Goal: Task Accomplishment & Management: Manage account settings

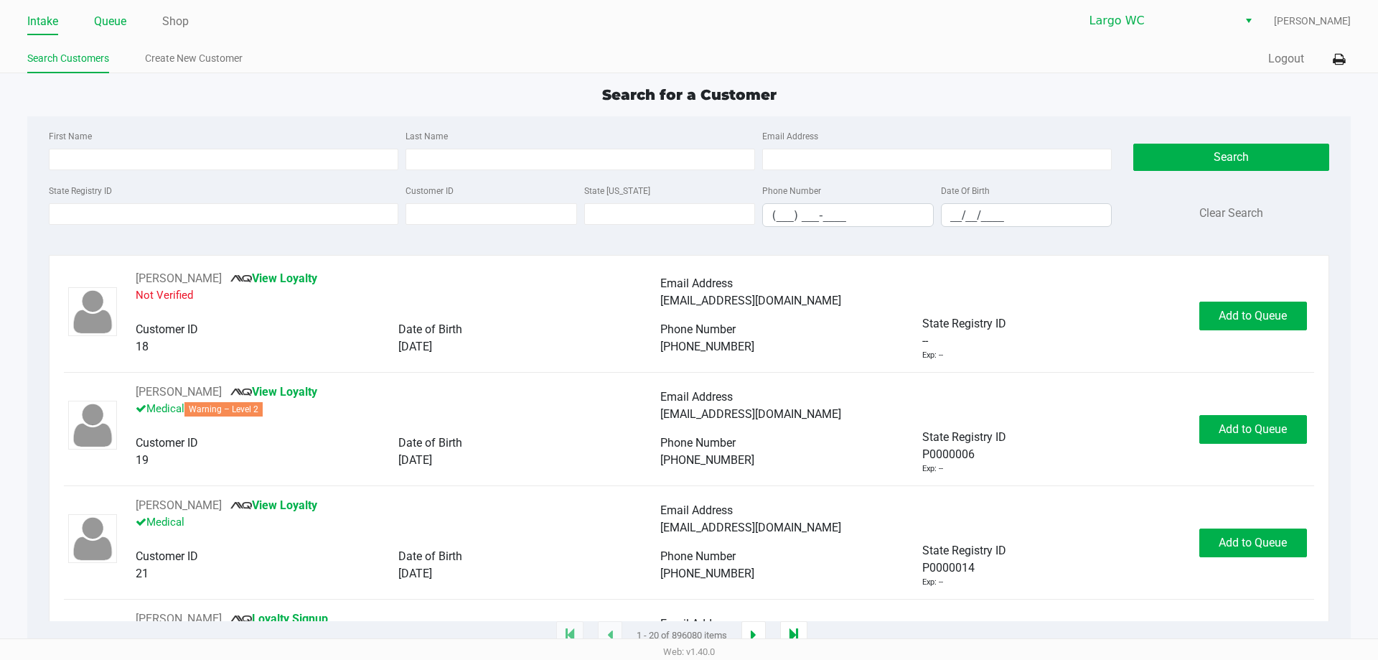
click at [124, 20] on link "Queue" at bounding box center [110, 21] width 32 height 20
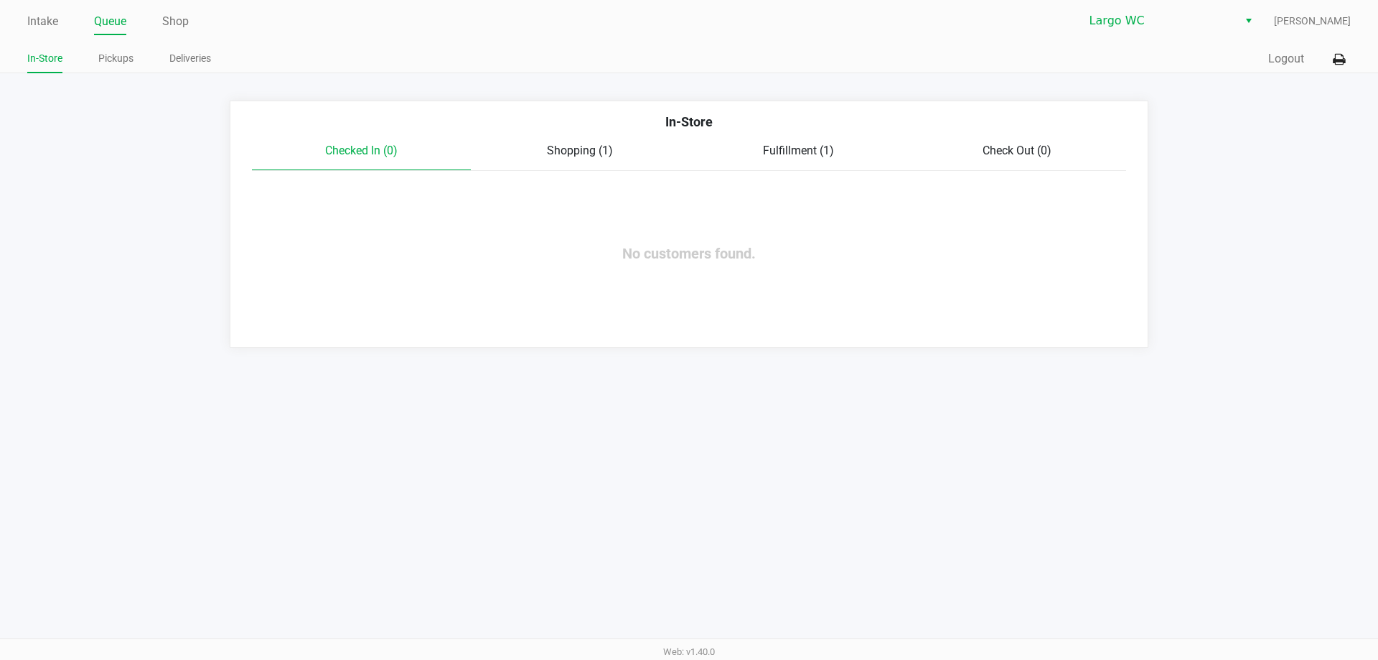
click at [796, 155] on span "Fulfillment (1)" at bounding box center [798, 151] width 71 height 14
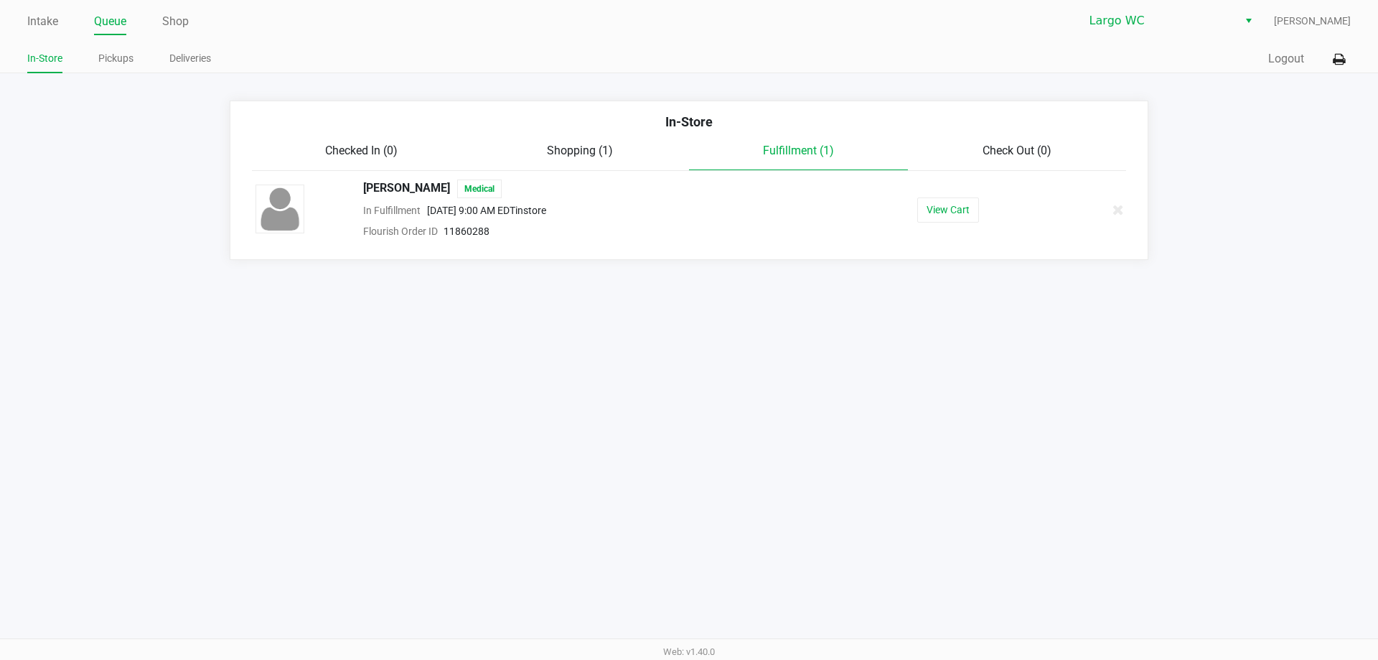
click at [577, 454] on div "Intake Queue Shop Largo WC [PERSON_NAME] In-Store Pickups Deliveries Quick Sale…" at bounding box center [689, 330] width 1378 height 660
click at [610, 151] on span "Shopping (1)" at bounding box center [580, 151] width 66 height 14
click at [727, 154] on div "Fulfillment (1)" at bounding box center [798, 150] width 219 height 17
click at [1139, 26] on span "Largo WC" at bounding box center [1159, 20] width 140 height 17
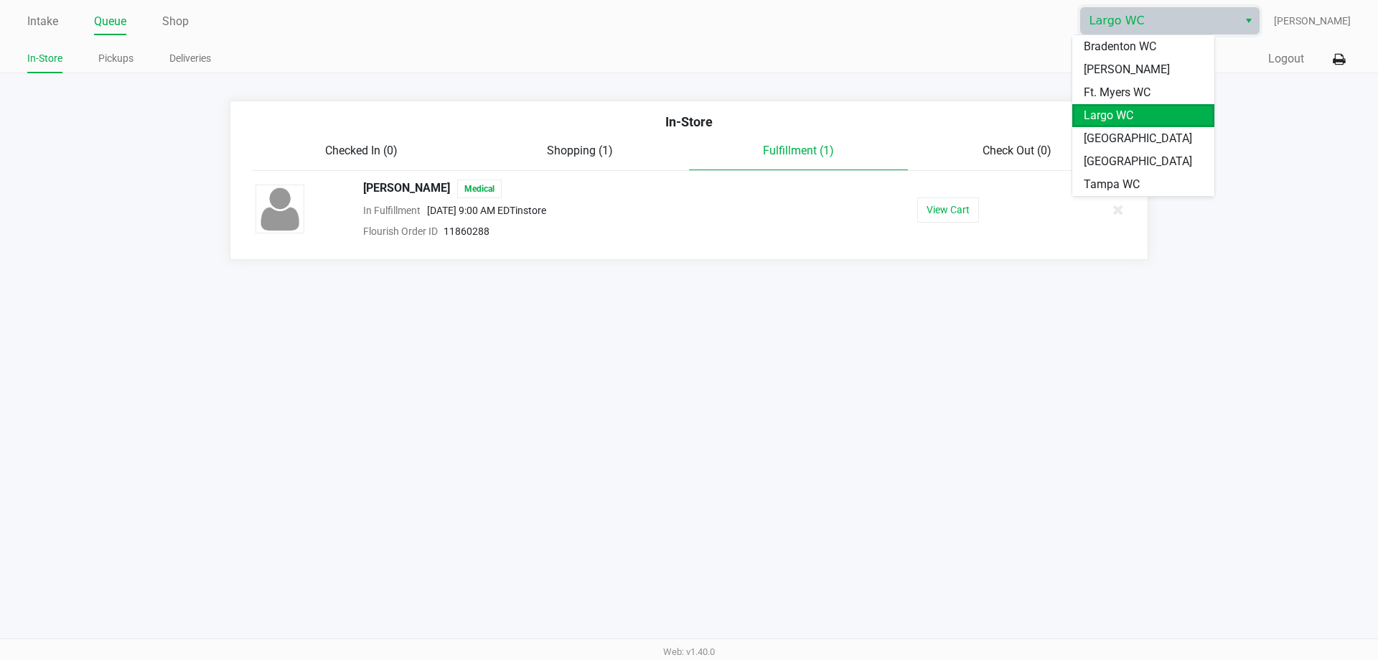
click at [1106, 119] on span "Largo WC" at bounding box center [1109, 115] width 50 height 17
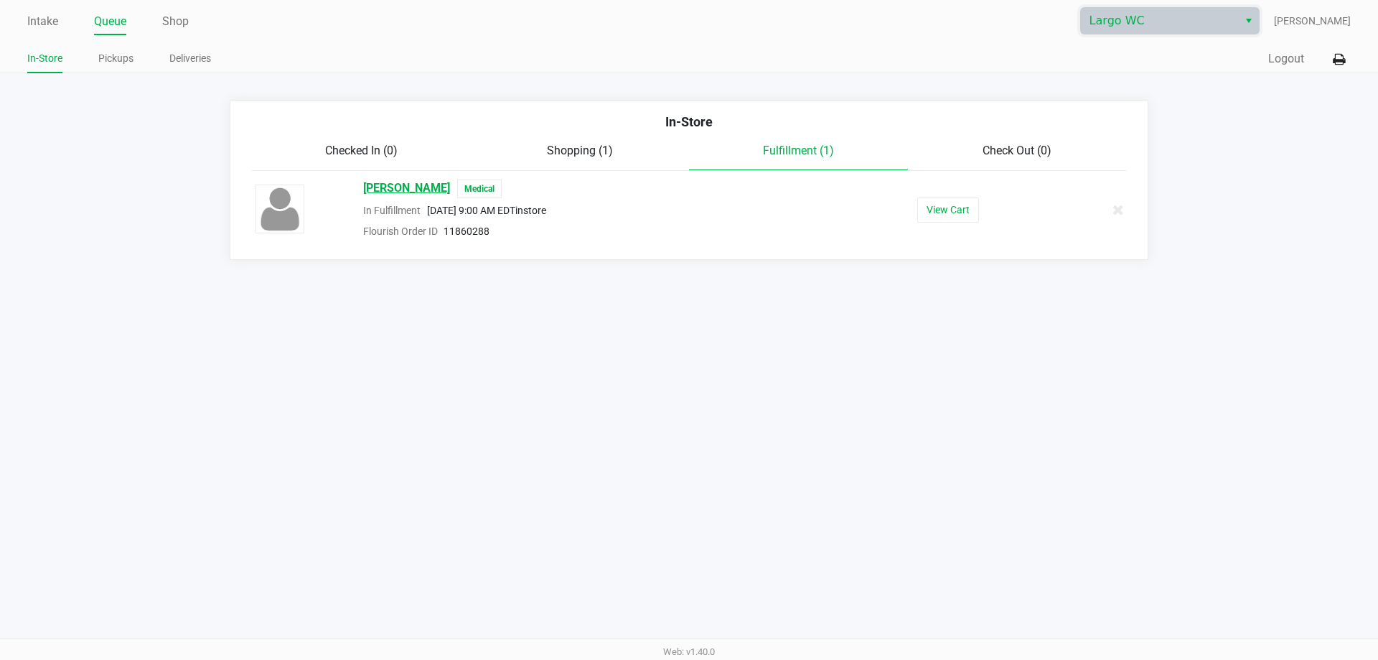
click at [403, 182] on span "[PERSON_NAME]" at bounding box center [406, 188] width 87 height 19
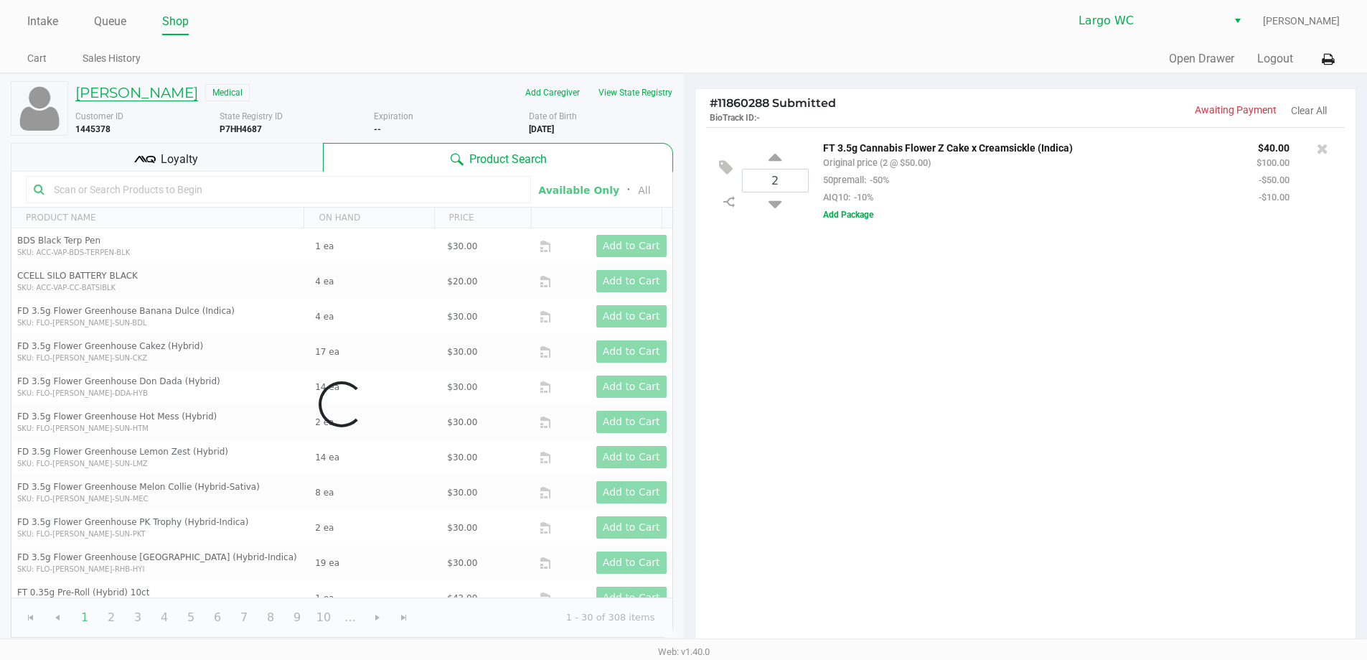
click at [139, 92] on h5 "[PERSON_NAME]" at bounding box center [136, 92] width 123 height 17
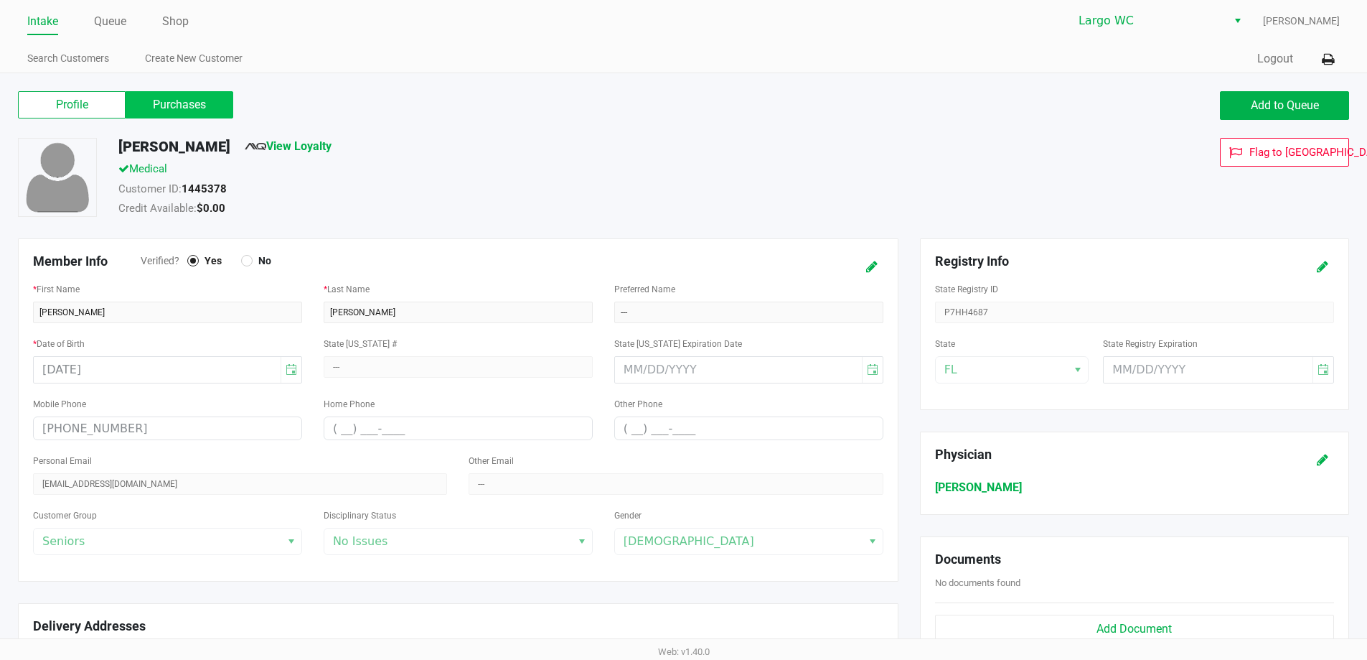
click at [168, 110] on label "Purchases" at bounding box center [180, 104] width 108 height 27
click at [0, 0] on 1 "Purchases" at bounding box center [0, 0] width 0 height 0
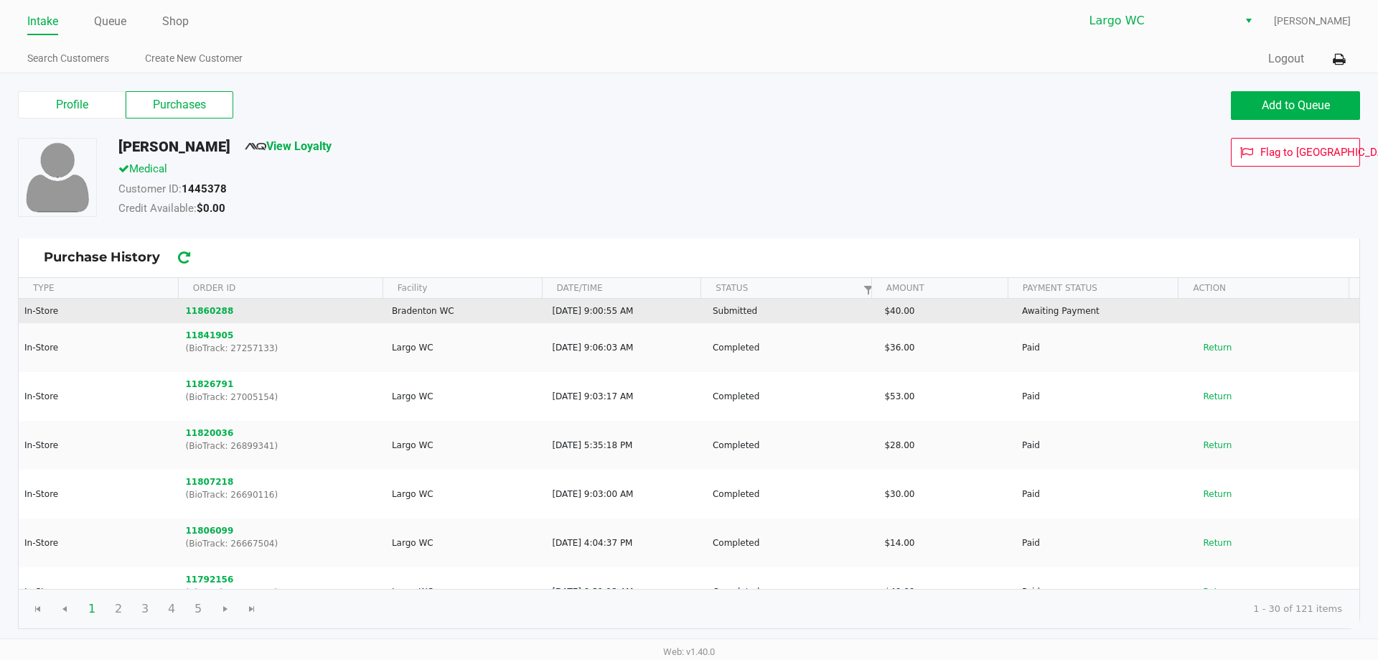
drag, startPoint x: 206, startPoint y: 306, endPoint x: 268, endPoint y: 310, distance: 61.8
click at [268, 310] on tr "In-Store 11860288 Bradenton WC [DATE] 9:00:55 AM Submitted $40.00 Awaiting Paym…" at bounding box center [689, 311] width 1341 height 24
click at [310, 311] on td "11860288" at bounding box center [282, 311] width 206 height 24
click at [208, 308] on button "11860288" at bounding box center [210, 310] width 48 height 13
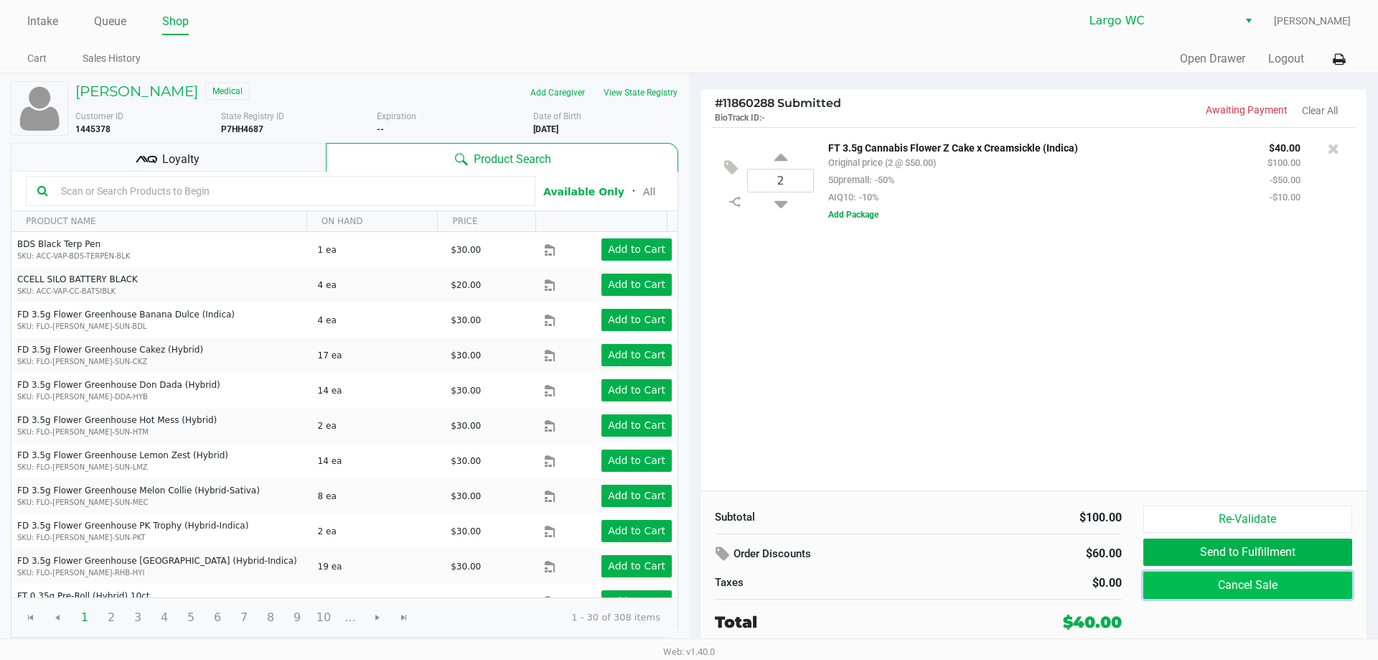
click at [1237, 578] on button "Cancel Sale" at bounding box center [1247, 584] width 209 height 27
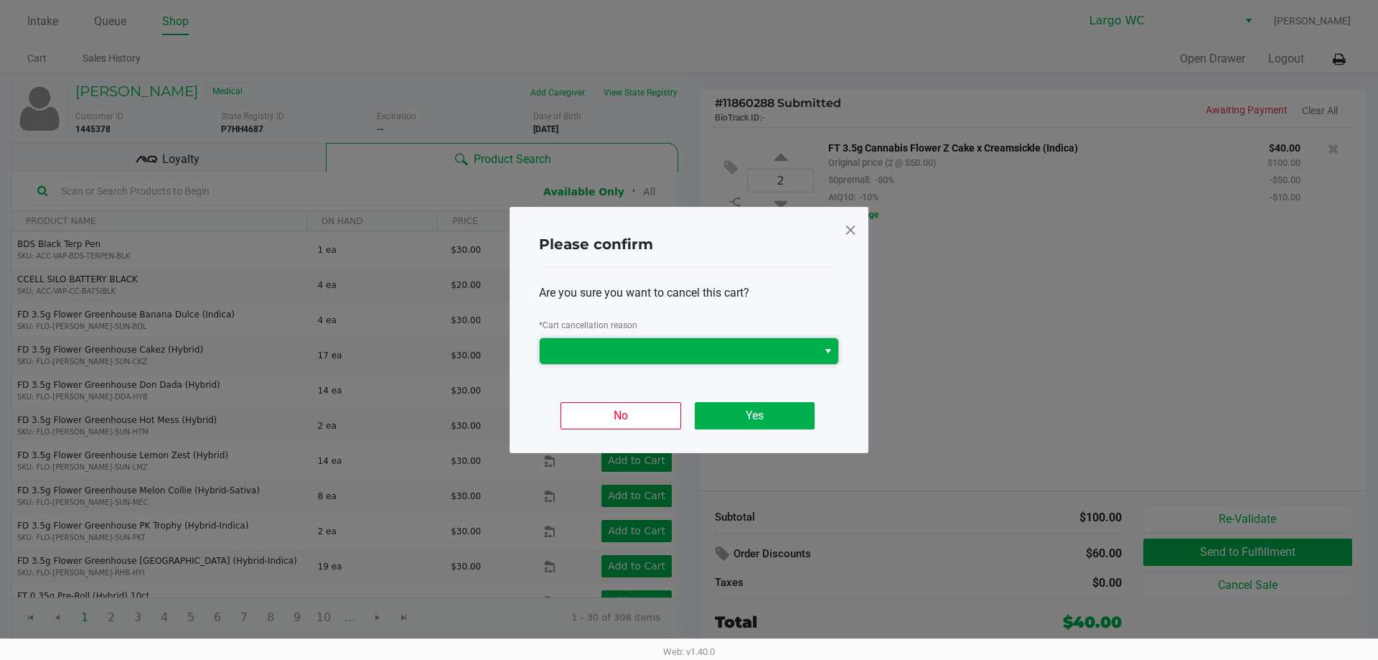
click at [718, 343] on span at bounding box center [678, 350] width 261 height 17
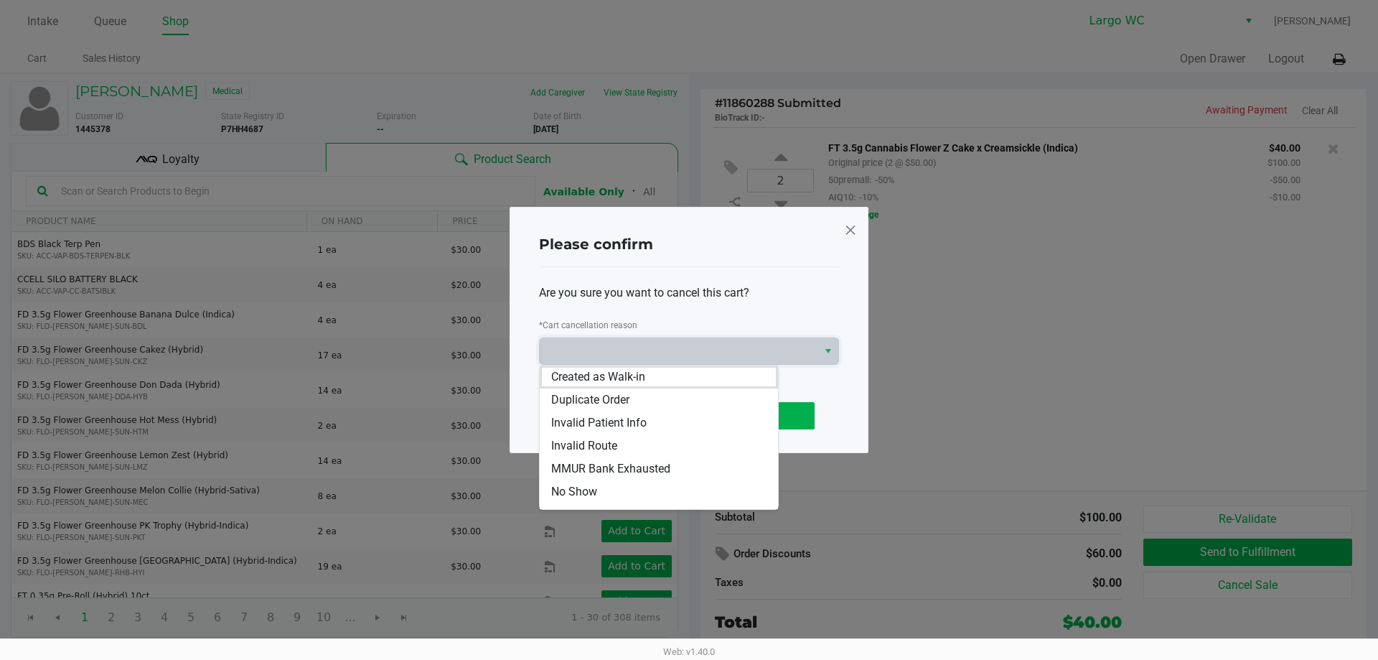
click at [845, 232] on span at bounding box center [850, 229] width 13 height 23
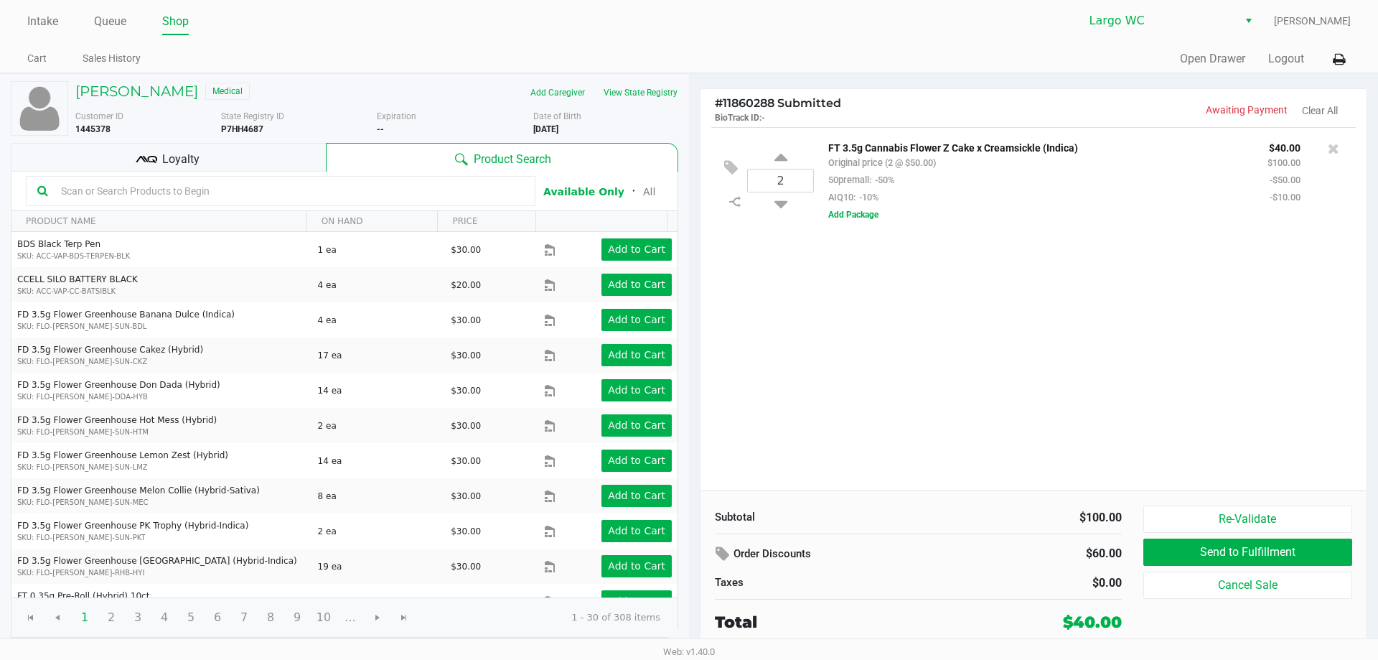
drag, startPoint x: 252, startPoint y: 128, endPoint x: 244, endPoint y: 131, distance: 8.7
click at [249, 128] on b "P7HH4687" at bounding box center [242, 129] width 42 height 10
click at [245, 132] on b "P7HH4687" at bounding box center [242, 129] width 42 height 10
click at [242, 127] on b "P7HH4687" at bounding box center [242, 129] width 42 height 10
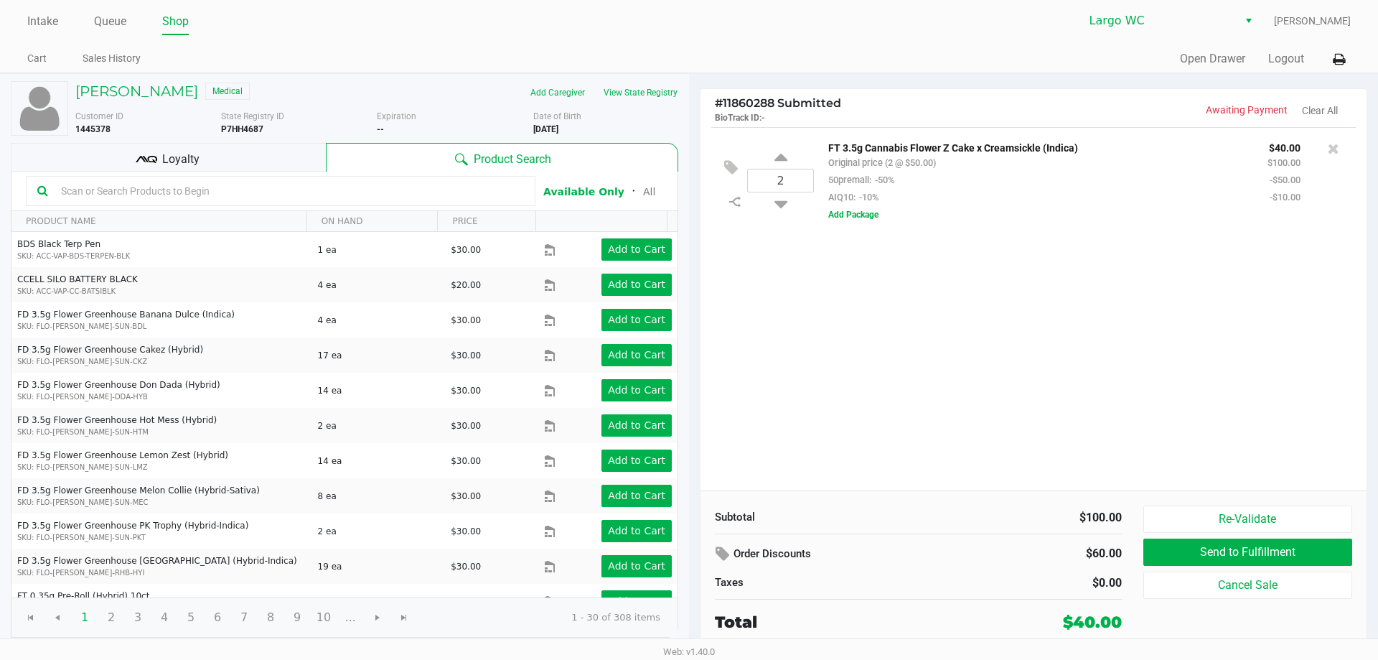
copy b "P7HH4687"
click at [1247, 585] on button "Cancel Sale" at bounding box center [1247, 584] width 209 height 27
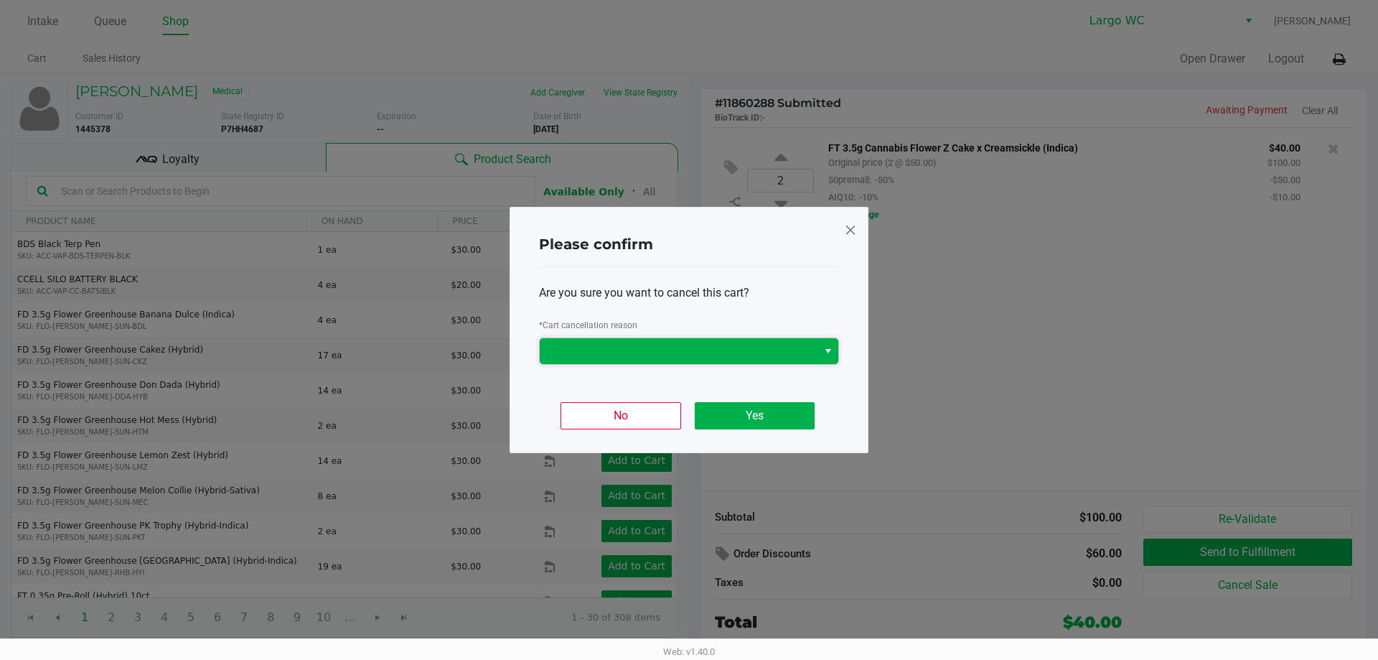
click at [629, 350] on span at bounding box center [678, 350] width 261 height 17
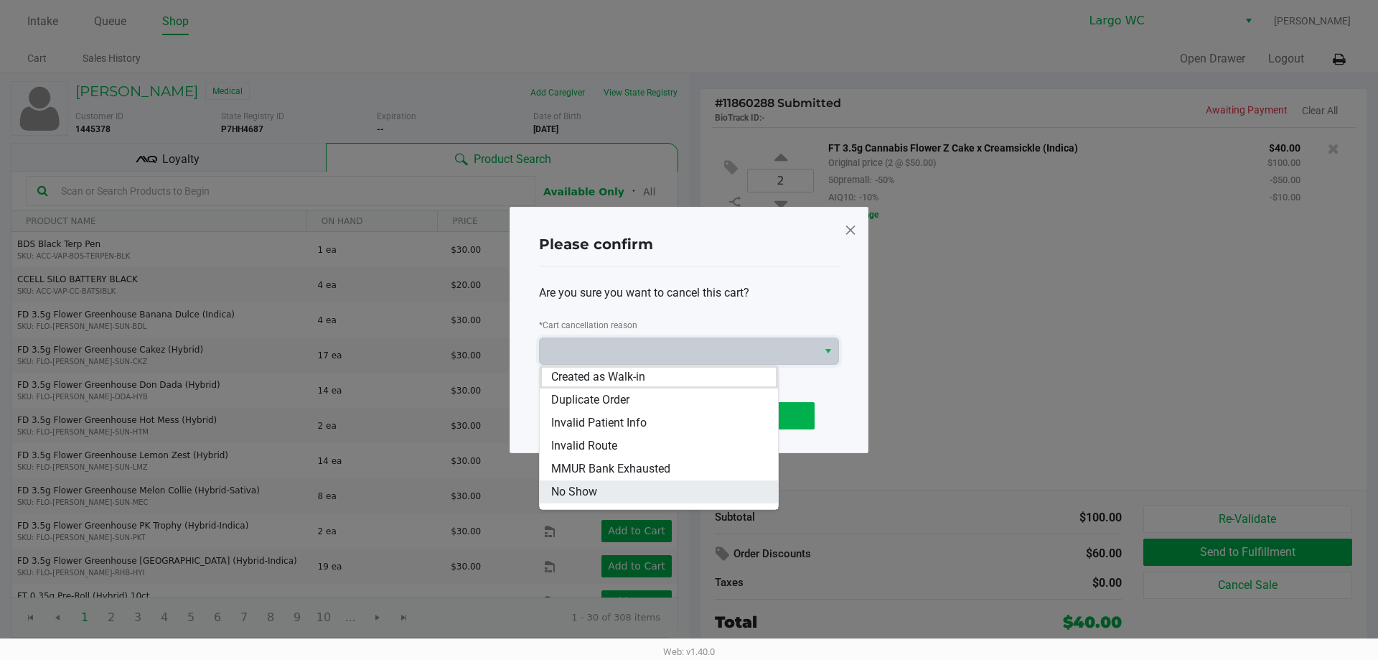
click at [616, 487] on li "No Show" at bounding box center [659, 491] width 238 height 23
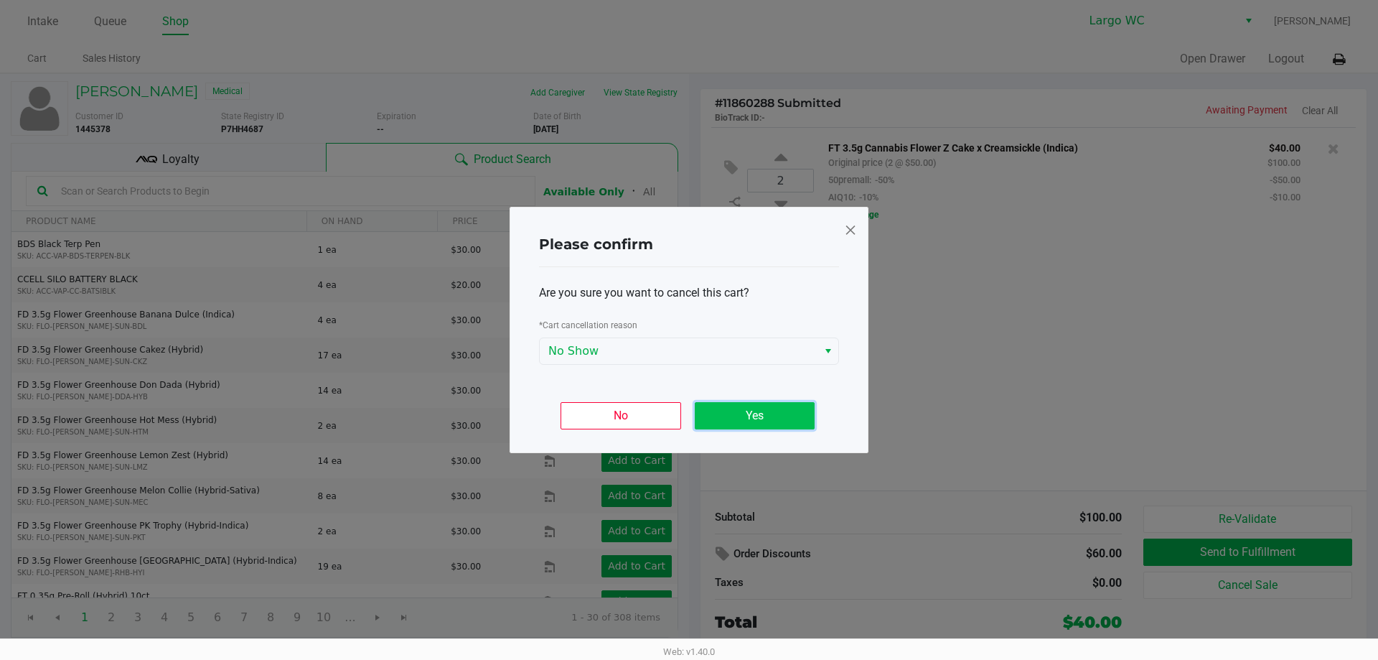
click at [727, 423] on button "Yes" at bounding box center [755, 415] width 120 height 27
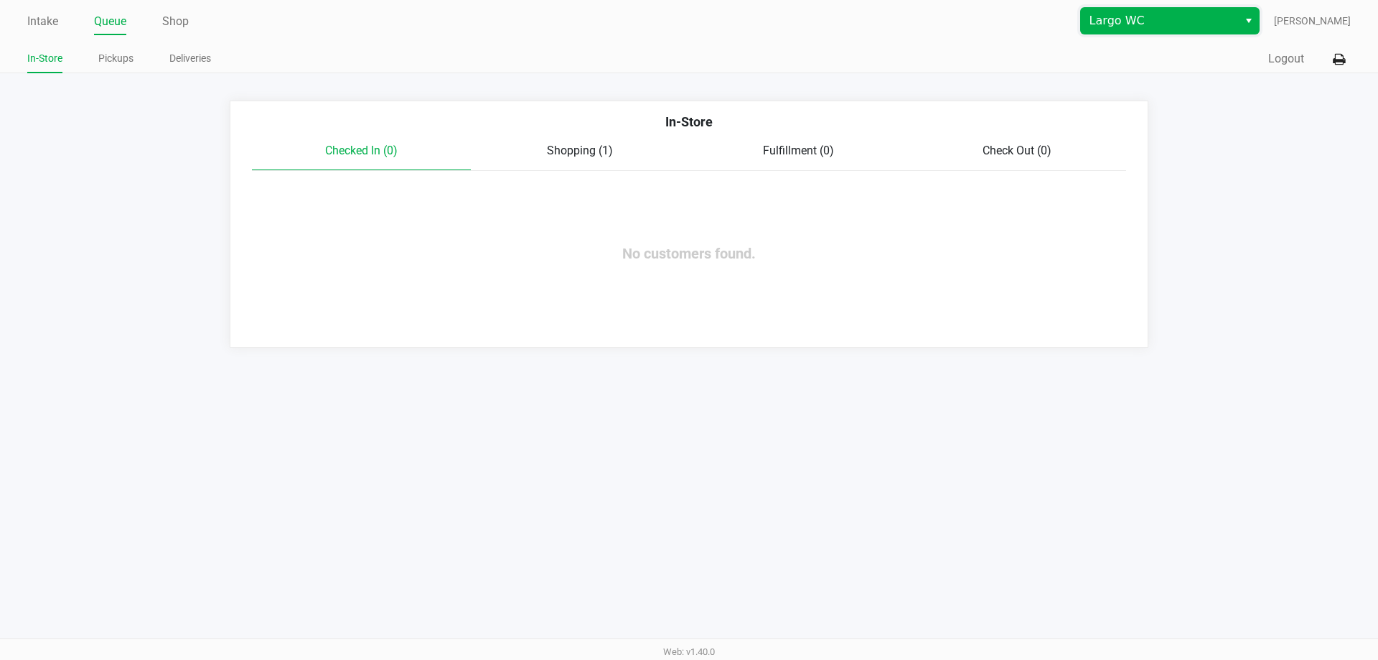
click at [1158, 10] on span "Largo WC" at bounding box center [1159, 21] width 157 height 26
click at [1284, 50] on button "Logout" at bounding box center [1286, 58] width 36 height 17
click at [1288, 55] on button "Logout" at bounding box center [1286, 58] width 36 height 17
